Goal: Task Accomplishment & Management: Manage account settings

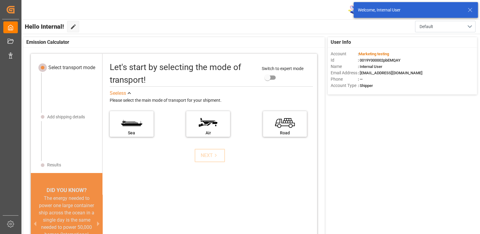
click at [470, 9] on icon at bounding box center [469, 9] width 7 height 7
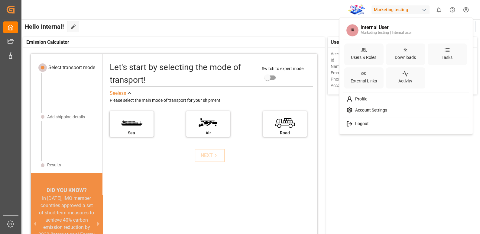
click at [461, 11] on html "Created by potrace 1.15, written by [PERSON_NAME] [DATE]-[DATE] Created by potr…" at bounding box center [240, 140] width 480 height 280
click at [367, 126] on span "Logout" at bounding box center [360, 123] width 16 height 5
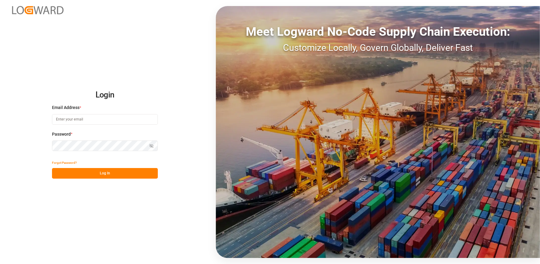
click at [81, 121] on input at bounding box center [105, 119] width 106 height 11
type input "anamika.sindhu@logward.com"
